Goal: Task Accomplishment & Management: Manage account settings

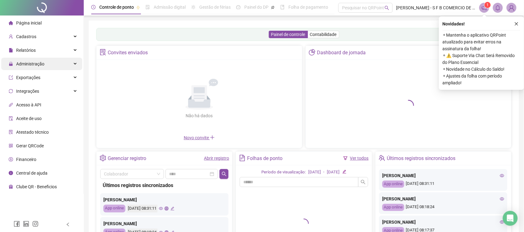
click at [66, 65] on div "Administração" at bounding box center [41, 64] width 81 height 12
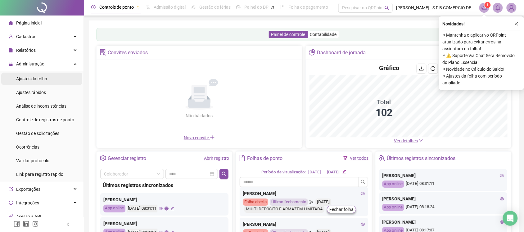
click at [49, 79] on li "Ajustes da folha" at bounding box center [41, 79] width 81 height 12
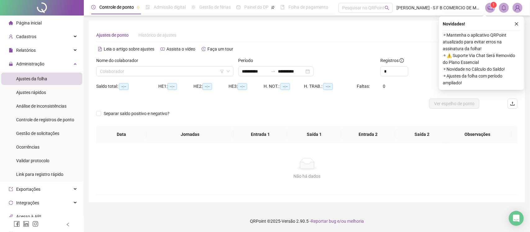
type input "**********"
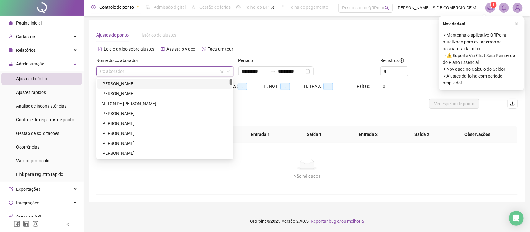
click at [173, 71] on input "search" at bounding box center [162, 71] width 124 height 9
click at [165, 75] on input "search" at bounding box center [162, 71] width 124 height 9
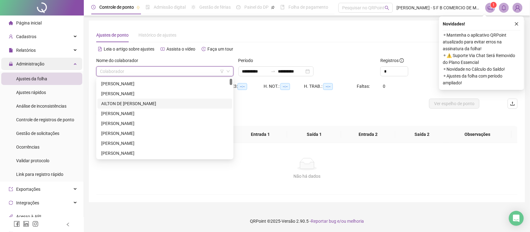
click at [49, 61] on div "Administração" at bounding box center [41, 64] width 81 height 12
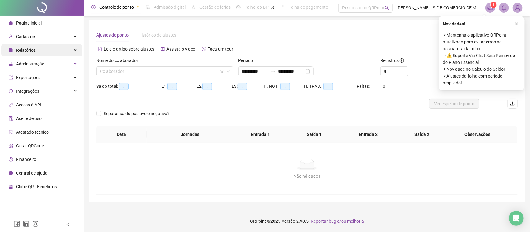
click at [44, 49] on div "Relatórios" at bounding box center [41, 50] width 81 height 12
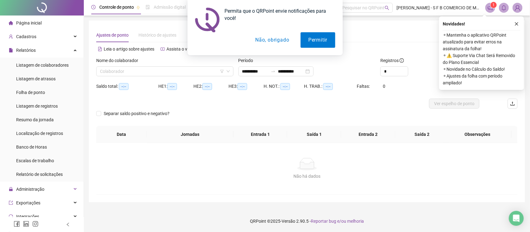
drag, startPoint x: 266, startPoint y: 46, endPoint x: 240, endPoint y: 53, distance: 27.1
click at [266, 46] on button "Não, obrigado" at bounding box center [272, 40] width 49 height 16
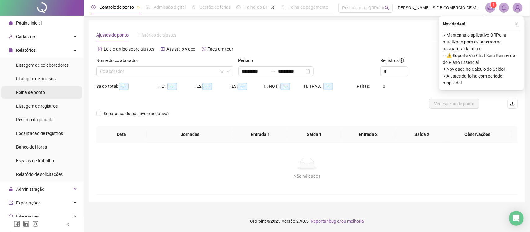
click at [53, 86] on li "Folha de ponto" at bounding box center [41, 92] width 81 height 12
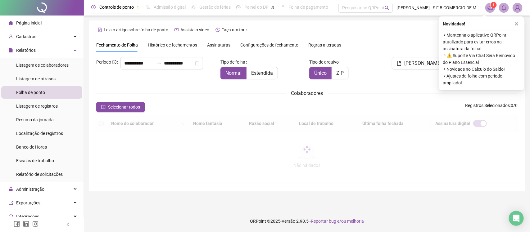
click at [53, 57] on li "Relatórios Listagem de colaboradores Listagem de atrasos Folha de ponto Listage…" at bounding box center [42, 113] width 84 height 138
click at [53, 68] on div "Listagem de colaboradores" at bounding box center [42, 65] width 53 height 12
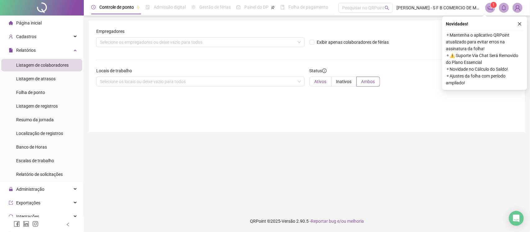
click at [322, 84] on span "Ativos" at bounding box center [321, 81] width 12 height 5
click at [267, 43] on div "Selecione os empregadores ou deixe vazio para todos" at bounding box center [200, 42] width 208 height 10
click at [523, 22] on button "button" at bounding box center [519, 23] width 7 height 7
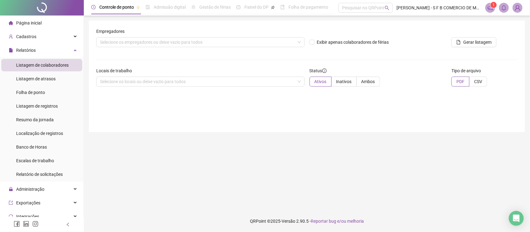
click at [199, 91] on div "Locais de trabalho Selecione os locais ou deixe vazio para todos" at bounding box center [200, 79] width 213 height 24
click at [196, 85] on div "Selecione os locais ou deixe vazio para todos" at bounding box center [200, 82] width 208 height 10
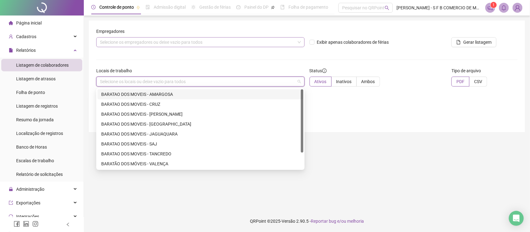
click at [190, 47] on div "Selecione os empregadores ou deixe vazio para todos" at bounding box center [200, 42] width 208 height 10
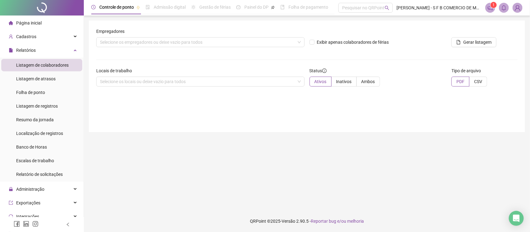
click at [343, 111] on div "Empregadores Selecione os empregadores ou deixe vazio para todos Exibir apenas …" at bounding box center [307, 77] width 437 height 112
click at [474, 81] on span "CSV" at bounding box center [478, 81] width 8 height 5
click at [469, 41] on span "Gerar listagem" at bounding box center [478, 42] width 28 height 7
click at [505, 10] on icon "bell" at bounding box center [504, 8] width 6 height 6
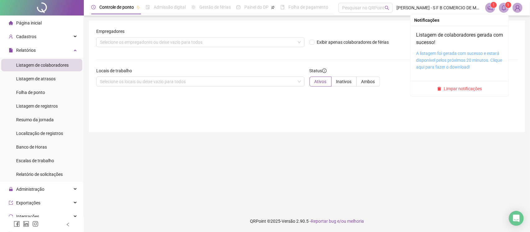
click at [446, 65] on link "A listagem foi gerada com sucesso e estará disponível pelos próximos 20 minutos…" at bounding box center [459, 60] width 86 height 19
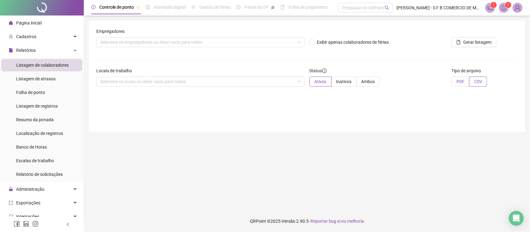
click at [462, 82] on span "PDF" at bounding box center [461, 81] width 8 height 5
click at [465, 43] on span "Gerar listagem" at bounding box center [478, 42] width 28 height 7
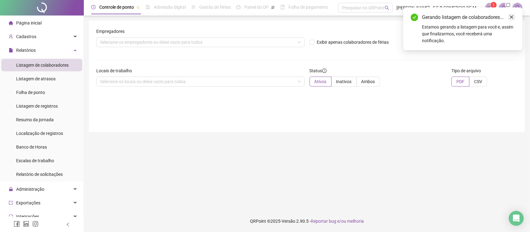
click at [515, 16] on link "Close" at bounding box center [512, 17] width 7 height 7
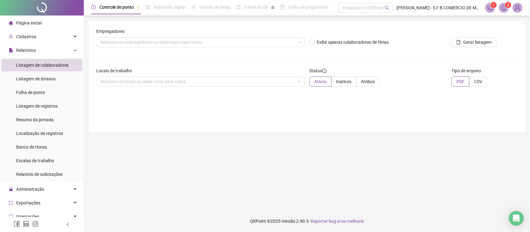
click at [505, 5] on icon "bell" at bounding box center [504, 8] width 6 height 6
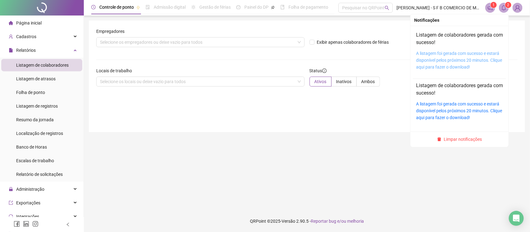
click at [437, 58] on link "A listagem foi gerada com sucesso e estará disponível pelos próximos 20 minutos…" at bounding box center [459, 60] width 86 height 19
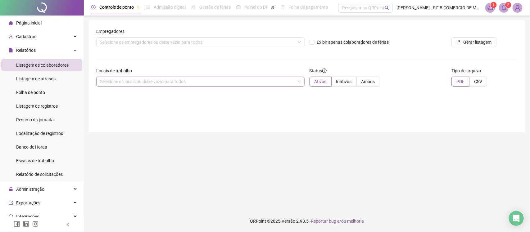
click at [203, 85] on div "Selecione os locais ou deixe vazio para todos" at bounding box center [200, 82] width 208 height 10
click at [47, 40] on div "Cadastros" at bounding box center [41, 36] width 81 height 12
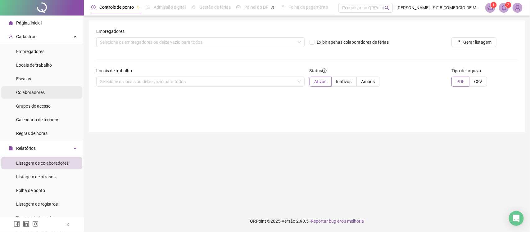
click at [42, 98] on div "Colaboradores" at bounding box center [30, 92] width 29 height 12
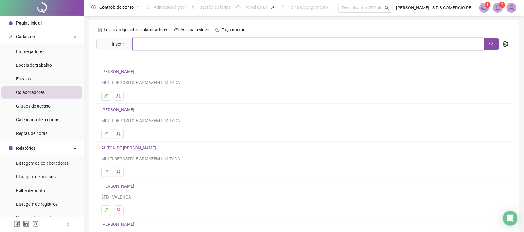
click at [163, 45] on input "text" at bounding box center [308, 44] width 353 height 12
type input "*******"
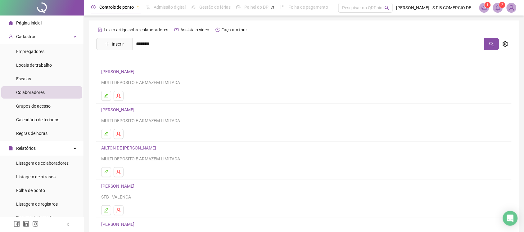
click at [141, 60] on link "[PERSON_NAME]" at bounding box center [124, 62] width 33 height 5
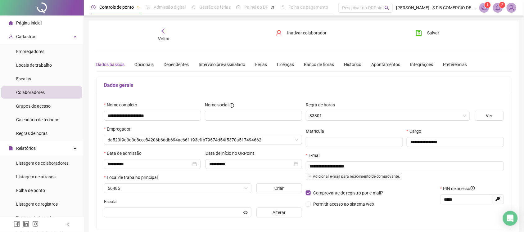
type input "*****"
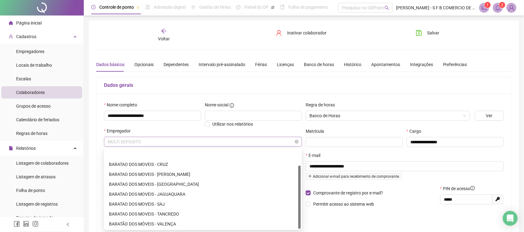
click at [257, 146] on span "MULTI DEPOSITO" at bounding box center [203, 141] width 191 height 9
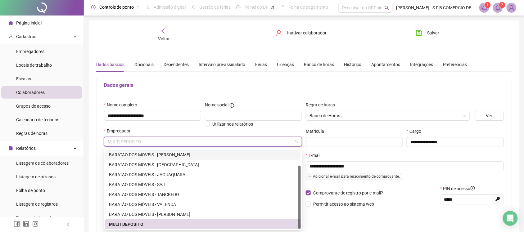
click at [187, 155] on div "BARATAO DOS MOVEIS - [PERSON_NAME]" at bounding box center [203, 155] width 188 height 7
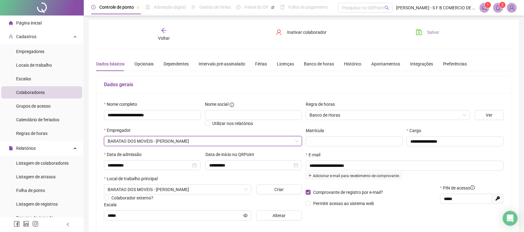
scroll to position [0, 0]
click at [437, 30] on span "Salvar" at bounding box center [433, 33] width 12 height 7
